Goal: Information Seeking & Learning: Learn about a topic

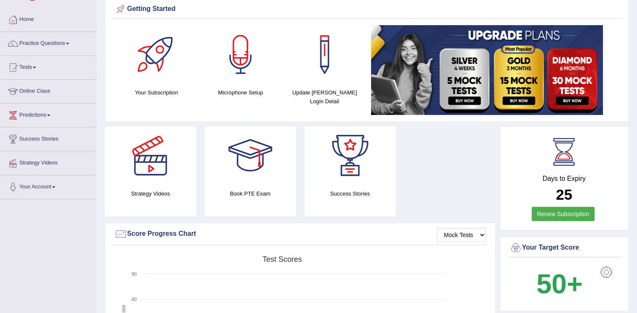
scroll to position [17, 0]
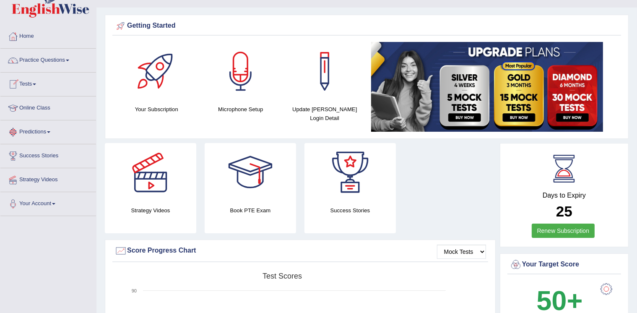
click at [24, 130] on link "Predictions" at bounding box center [48, 130] width 96 height 21
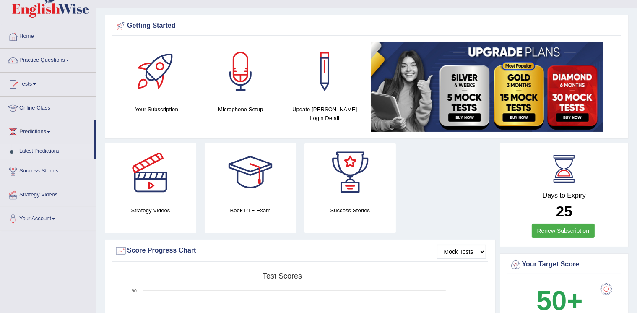
click at [30, 151] on link "Latest Predictions" at bounding box center [55, 151] width 78 height 15
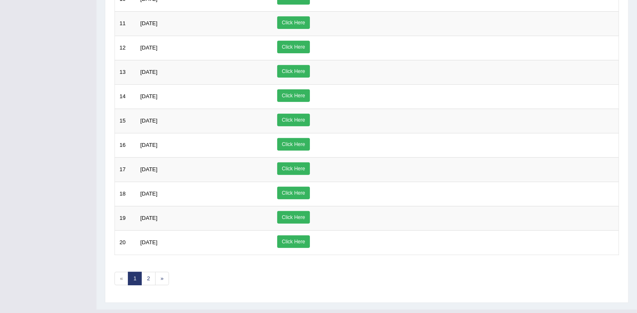
scroll to position [356, 0]
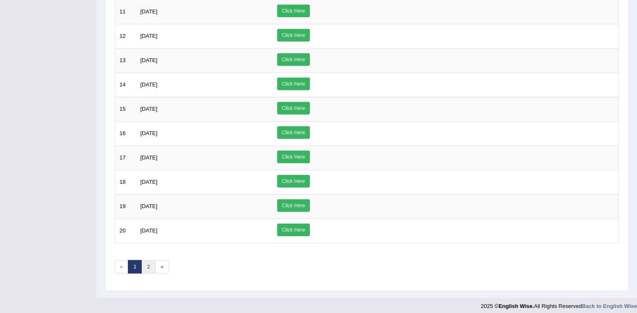
click at [150, 266] on link "2" at bounding box center [148, 267] width 14 height 14
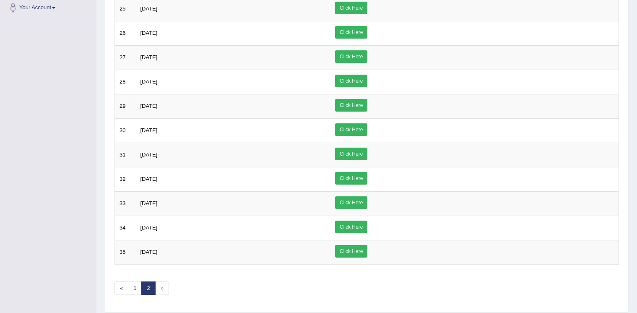
scroll to position [235, 0]
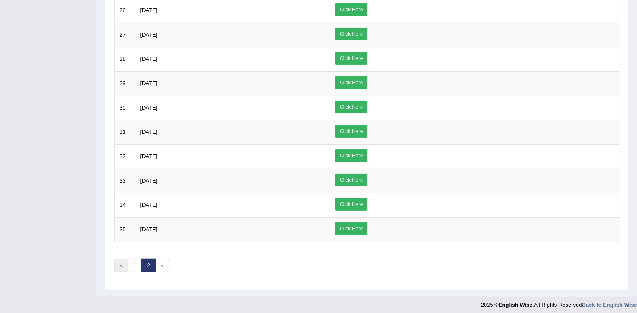
click at [122, 259] on link "«" at bounding box center [121, 266] width 14 height 14
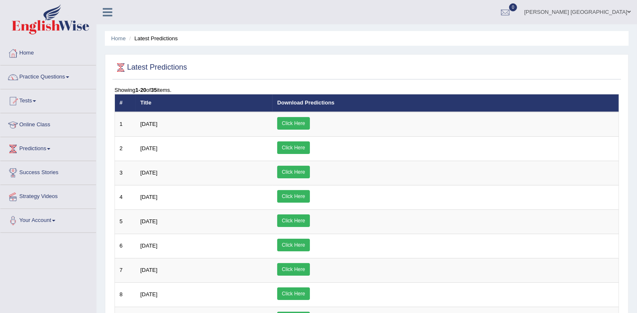
click at [62, 72] on link "Practice Questions" at bounding box center [48, 75] width 96 height 21
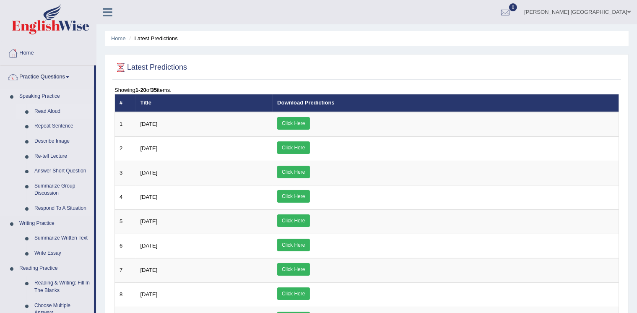
click at [54, 109] on link "Read Aloud" at bounding box center [62, 111] width 63 height 15
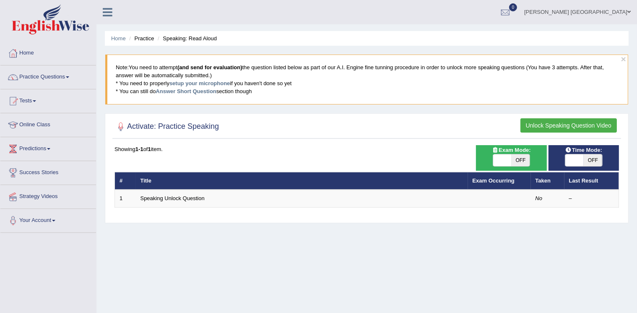
click at [562, 124] on button "Unlock Speaking Question Video" at bounding box center [568, 125] width 96 height 14
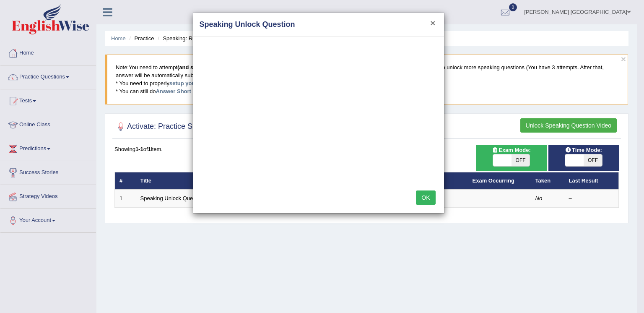
click at [433, 23] on button "×" at bounding box center [432, 22] width 5 height 9
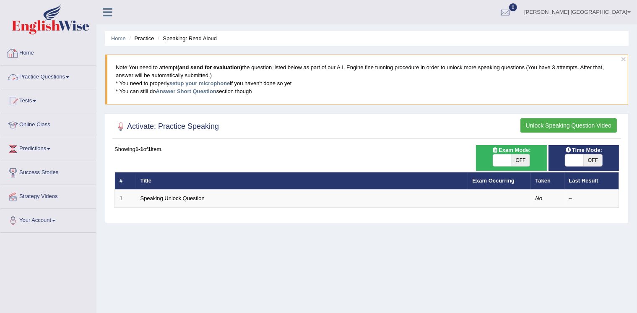
click at [36, 55] on link "Home" at bounding box center [48, 52] width 96 height 21
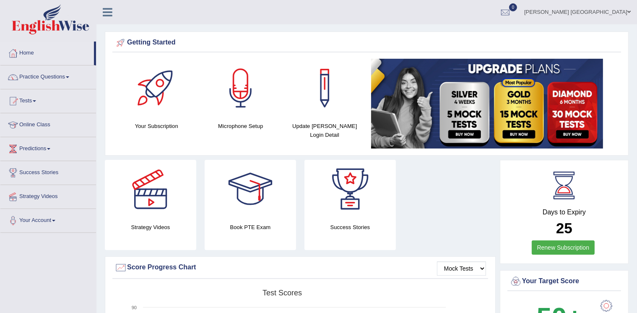
click at [36, 121] on link "Online Class" at bounding box center [48, 123] width 96 height 21
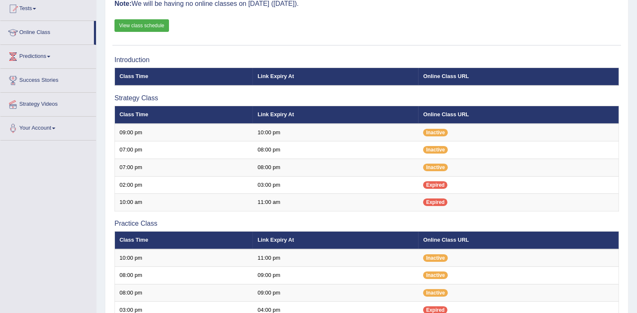
scroll to position [86, 0]
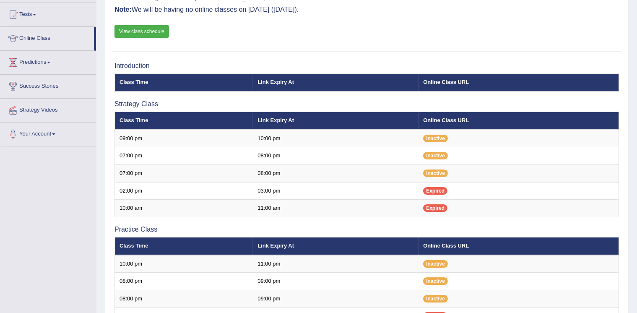
click at [36, 121] on li "Strategy Videos" at bounding box center [48, 111] width 96 height 24
